Goal: Transaction & Acquisition: Purchase product/service

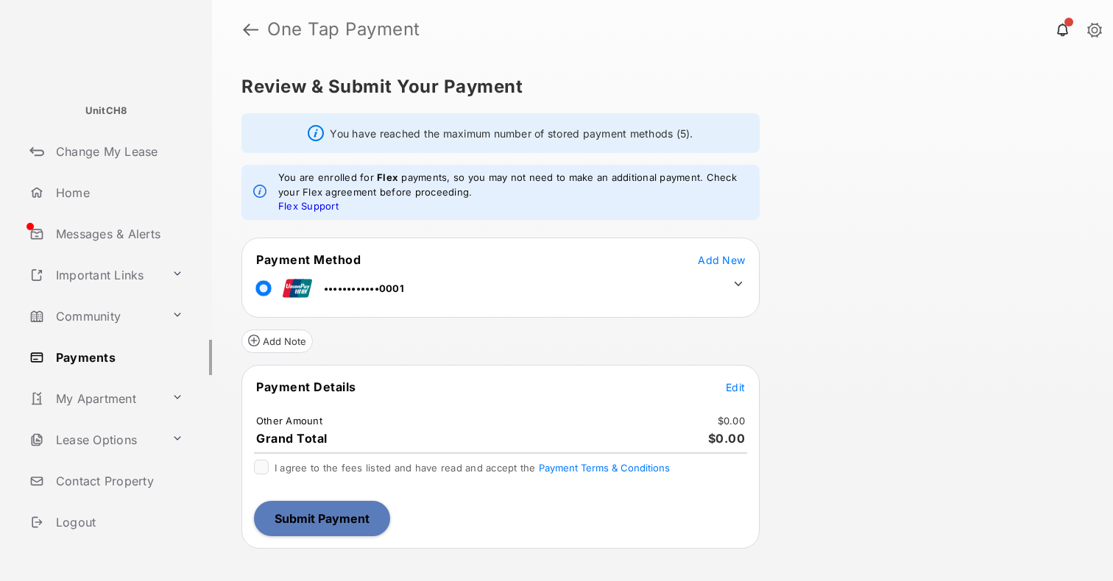
click at [731, 382] on span "Edit" at bounding box center [735, 387] width 19 height 13
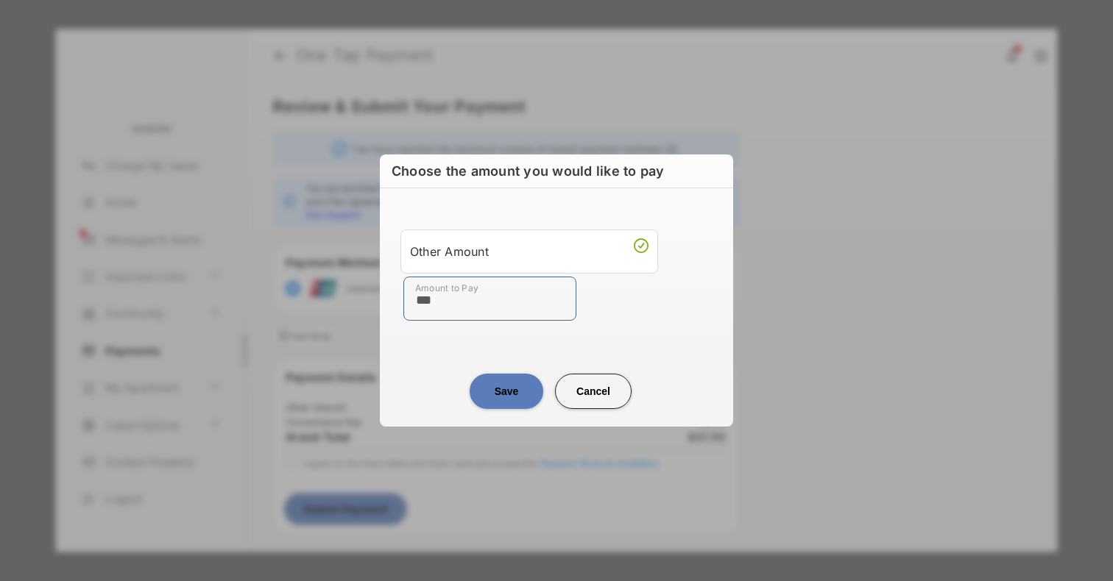
type input "***"
click at [489, 397] on button "Save" at bounding box center [506, 391] width 74 height 35
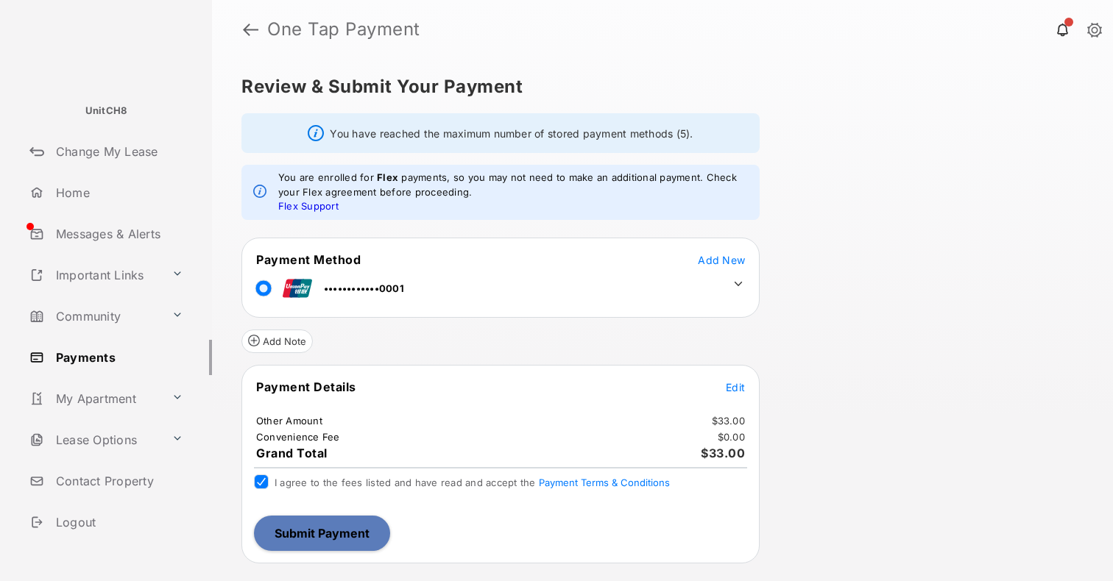
click at [320, 531] on button "Submit Payment" at bounding box center [322, 533] width 136 height 35
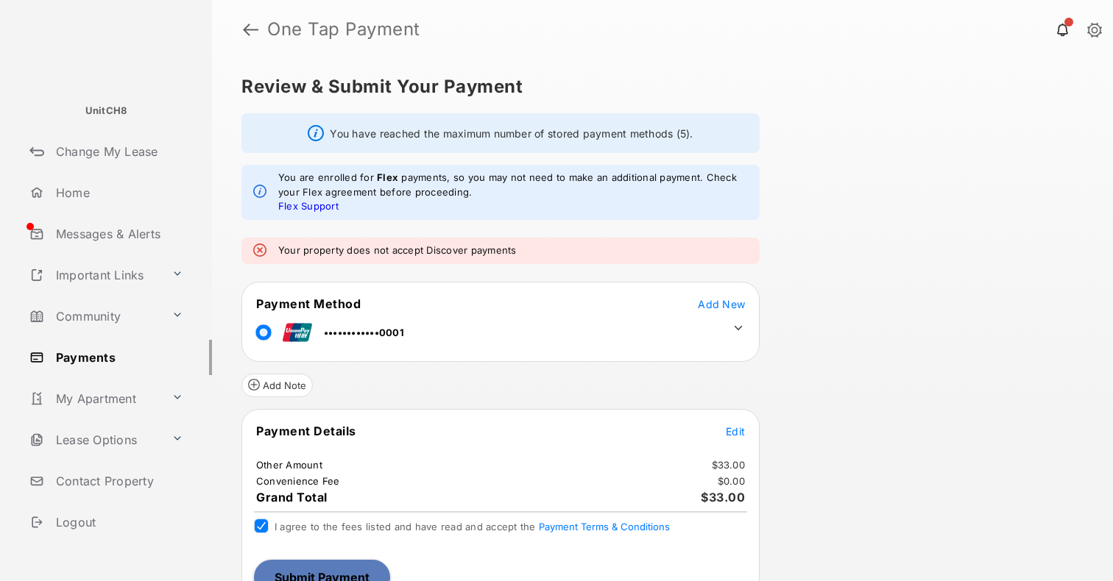
click at [734, 334] on icon at bounding box center [737, 328] width 13 height 13
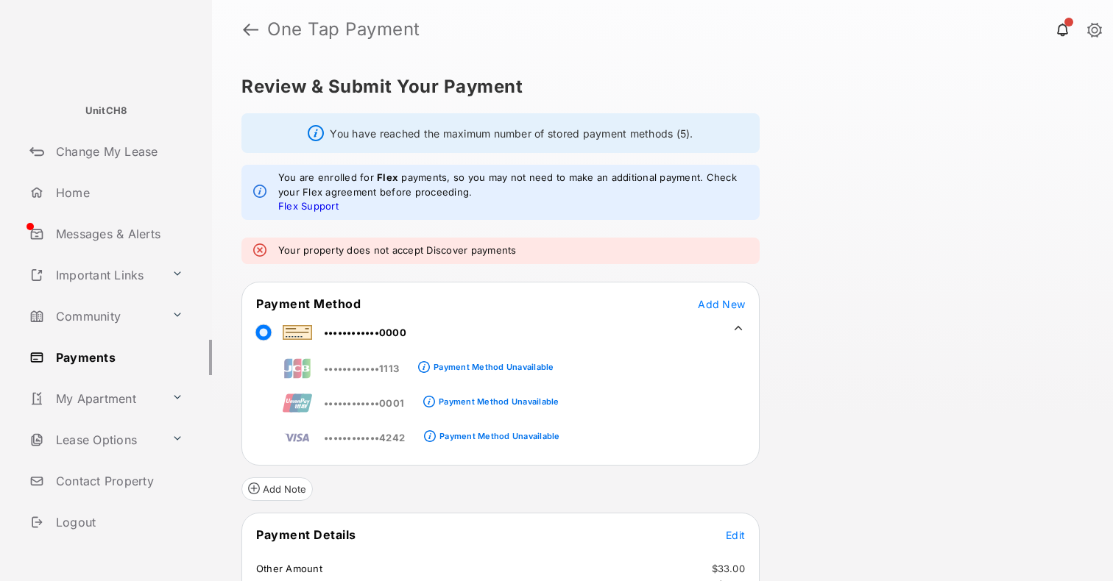
click at [710, 304] on span "Add New" at bounding box center [721, 304] width 47 height 13
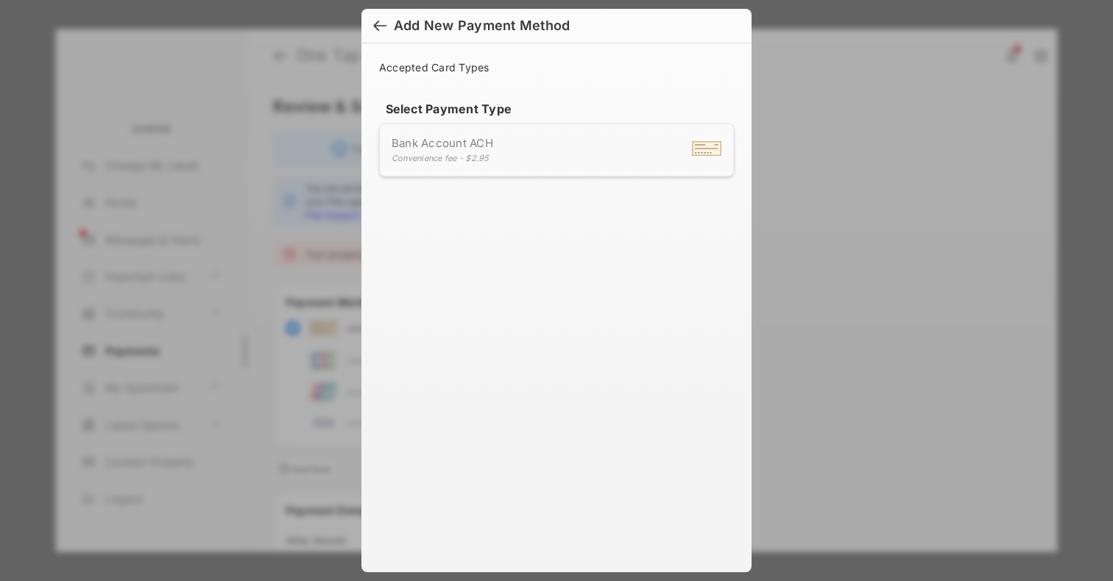
click at [379, 29] on div at bounding box center [379, 27] width 13 height 16
